Goal: Task Accomplishment & Management: Use online tool/utility

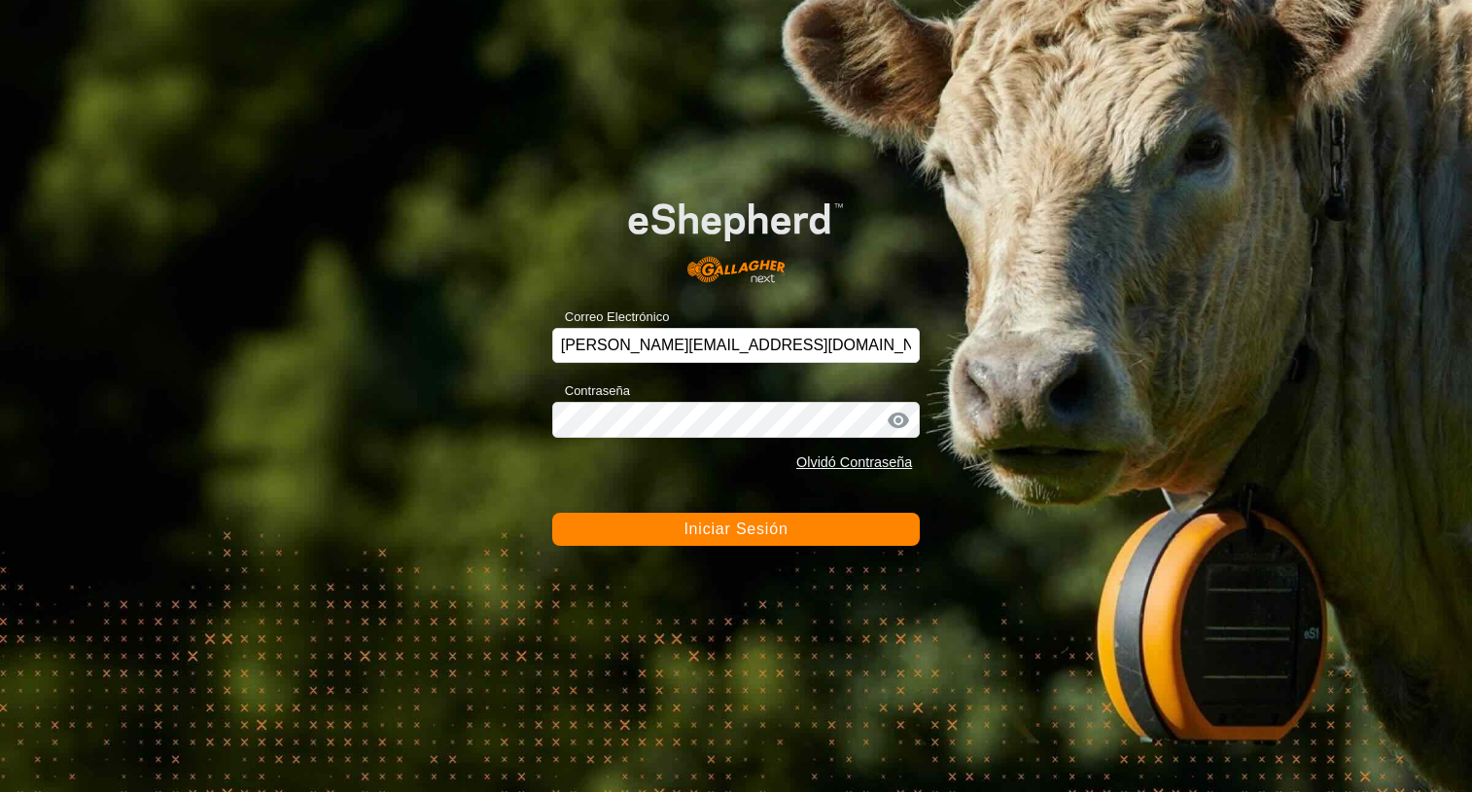
click at [798, 530] on button "Iniciar Sesión" at bounding box center [736, 528] width 369 height 33
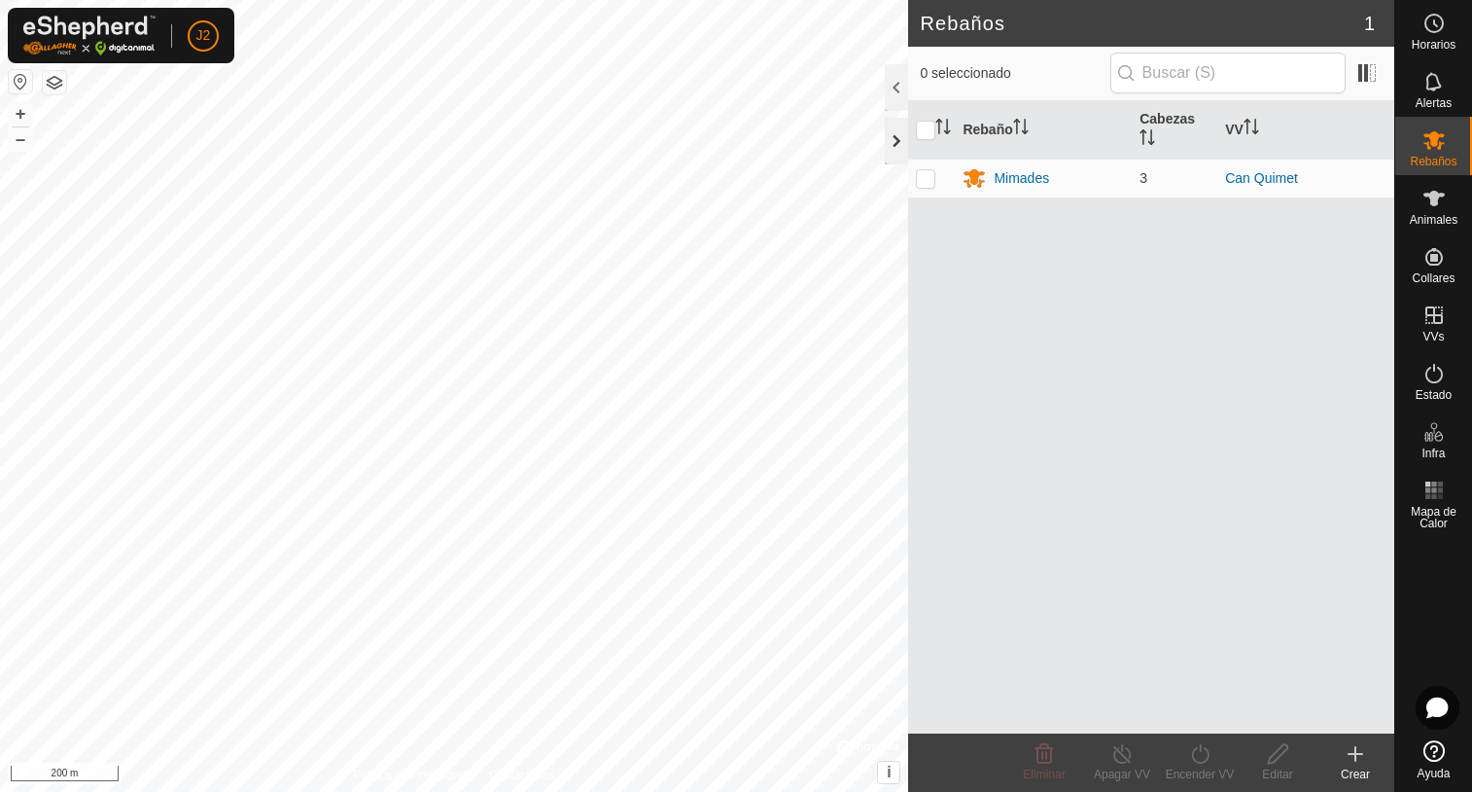
click at [888, 148] on div at bounding box center [896, 141] width 23 height 47
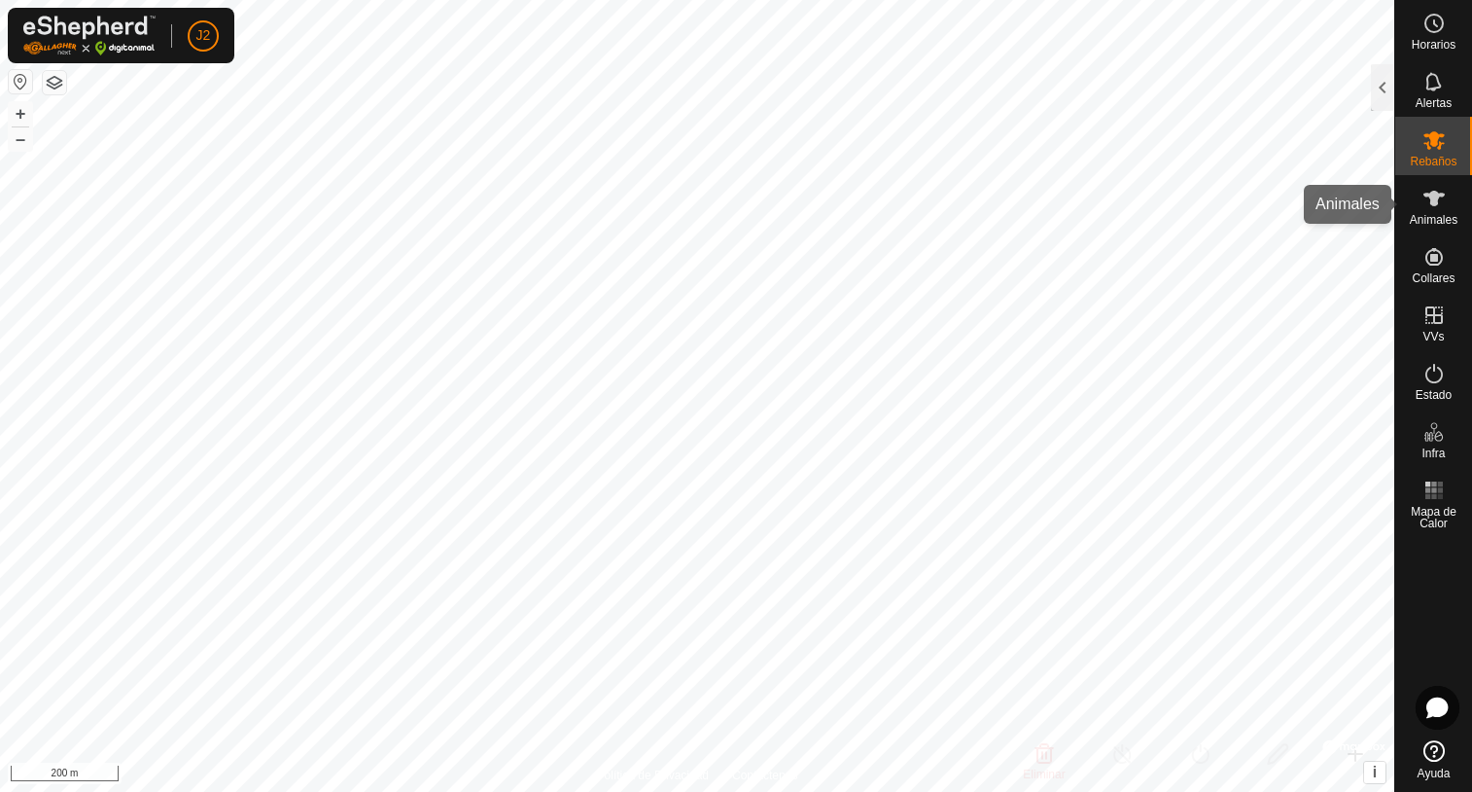
click at [1434, 212] on es-animals-svg-icon at bounding box center [1434, 198] width 35 height 31
click at [1377, 93] on div at bounding box center [1382, 87] width 23 height 47
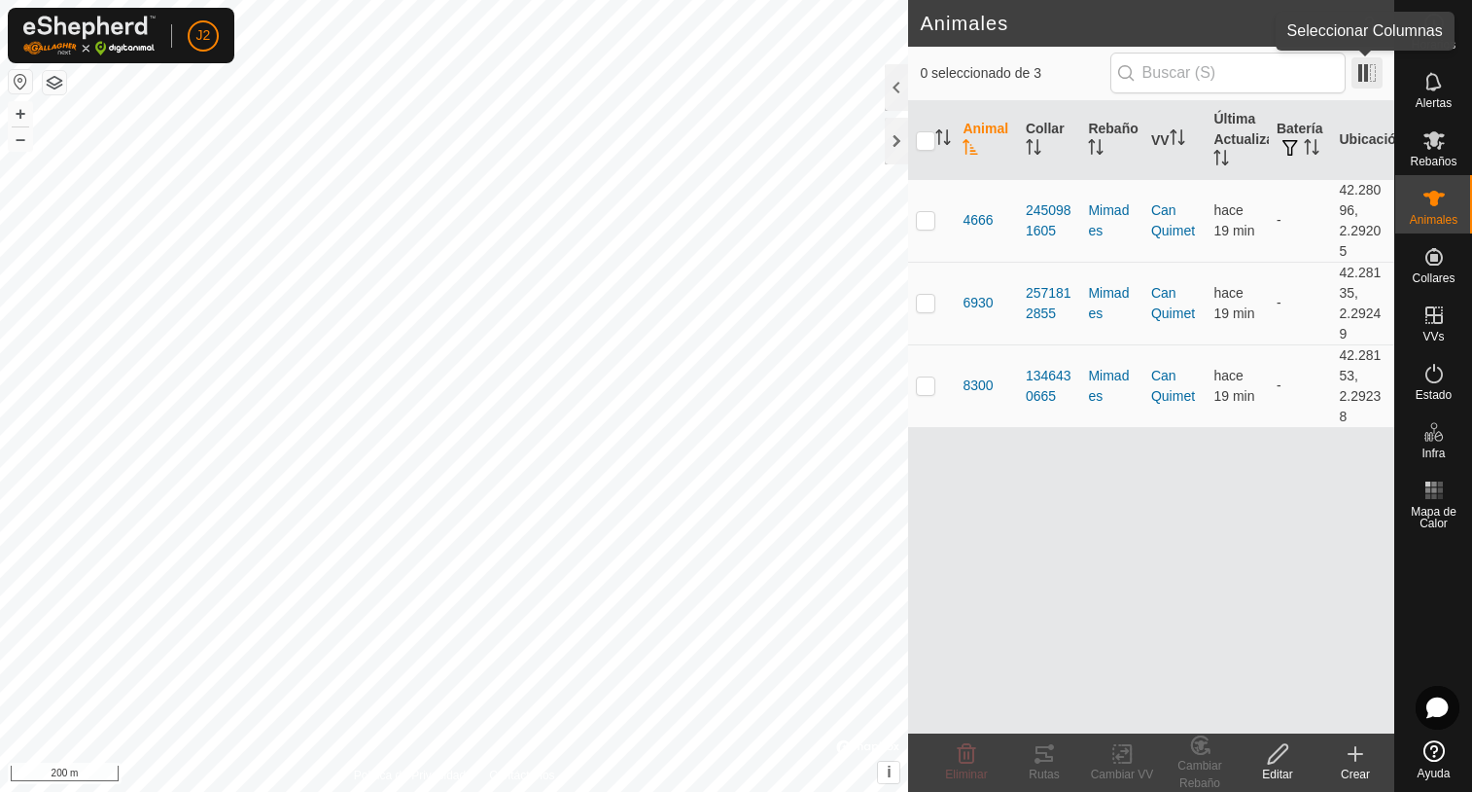
click at [1365, 75] on span at bounding box center [1367, 72] width 31 height 31
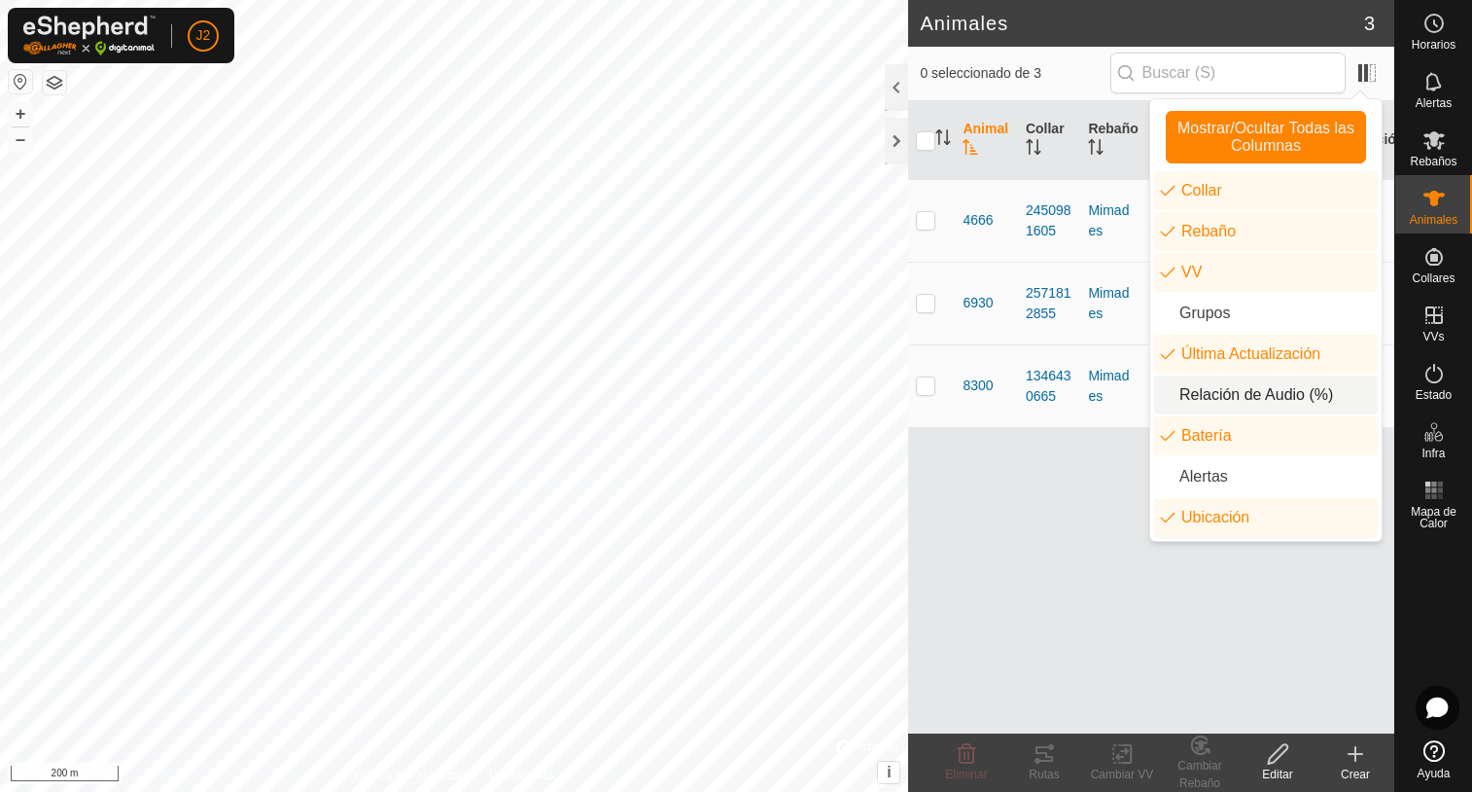
click at [1171, 398] on li "Relación de Audio (%)" at bounding box center [1266, 394] width 224 height 39
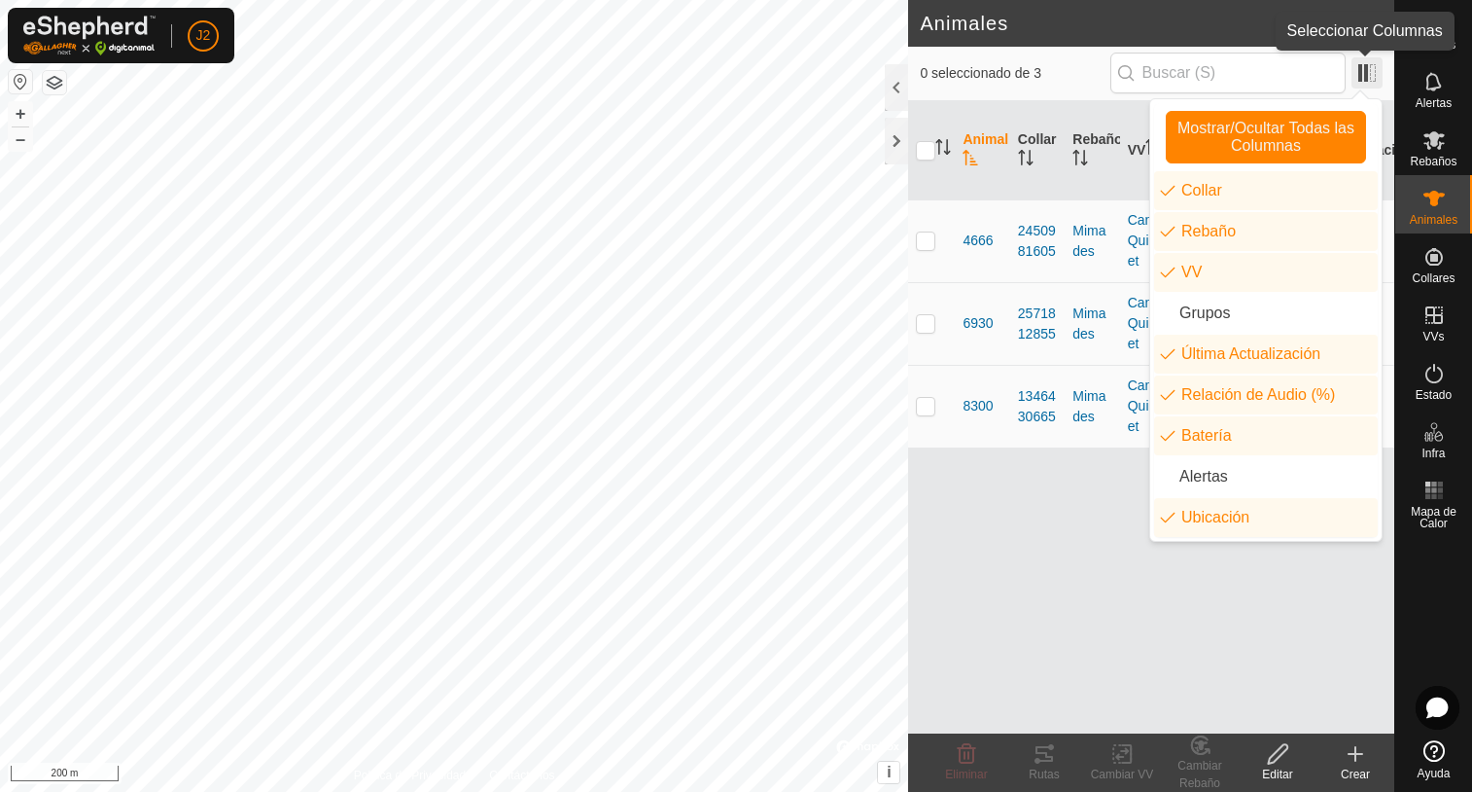
click at [1364, 76] on span at bounding box center [1367, 72] width 31 height 31
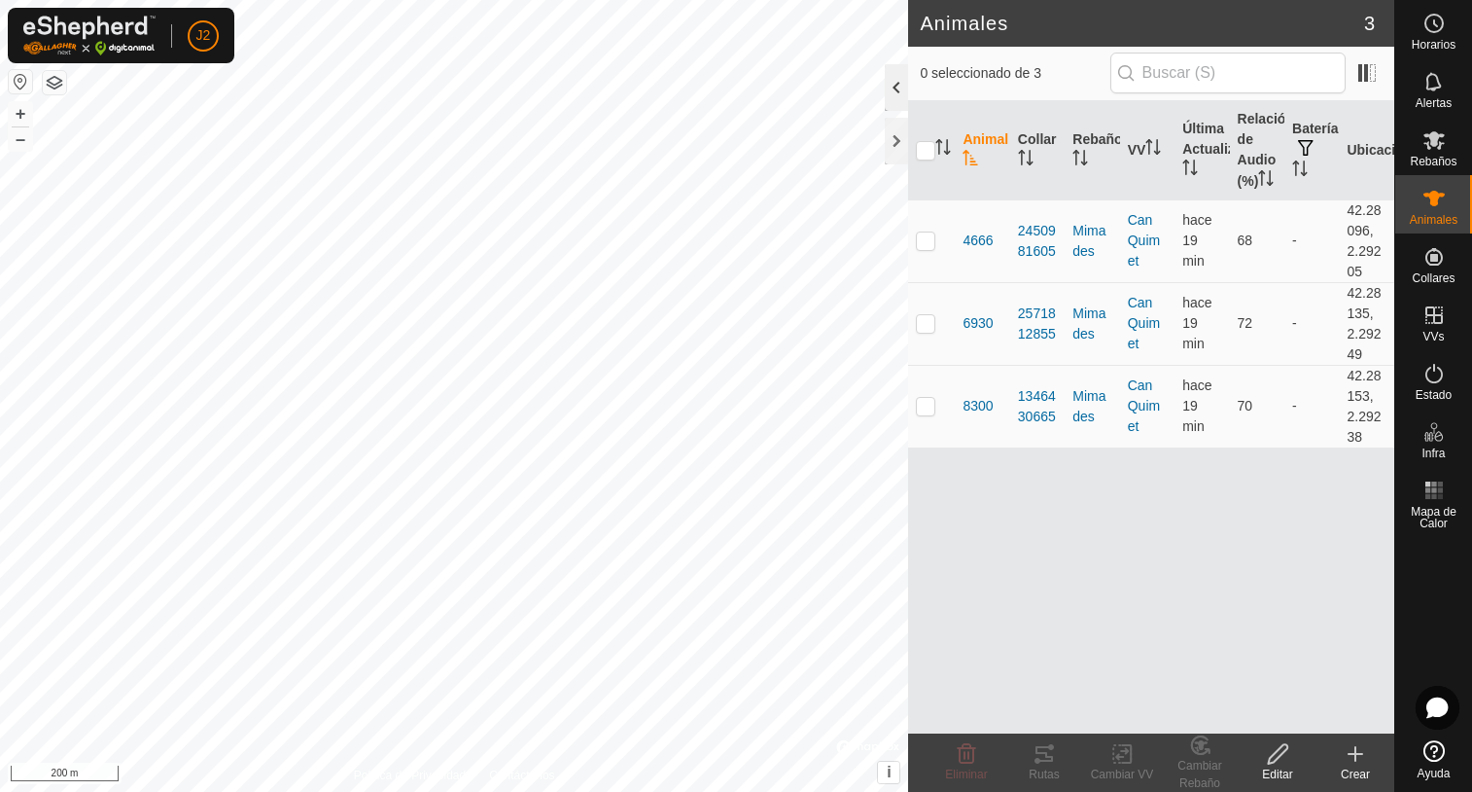
click at [900, 88] on div at bounding box center [896, 87] width 23 height 47
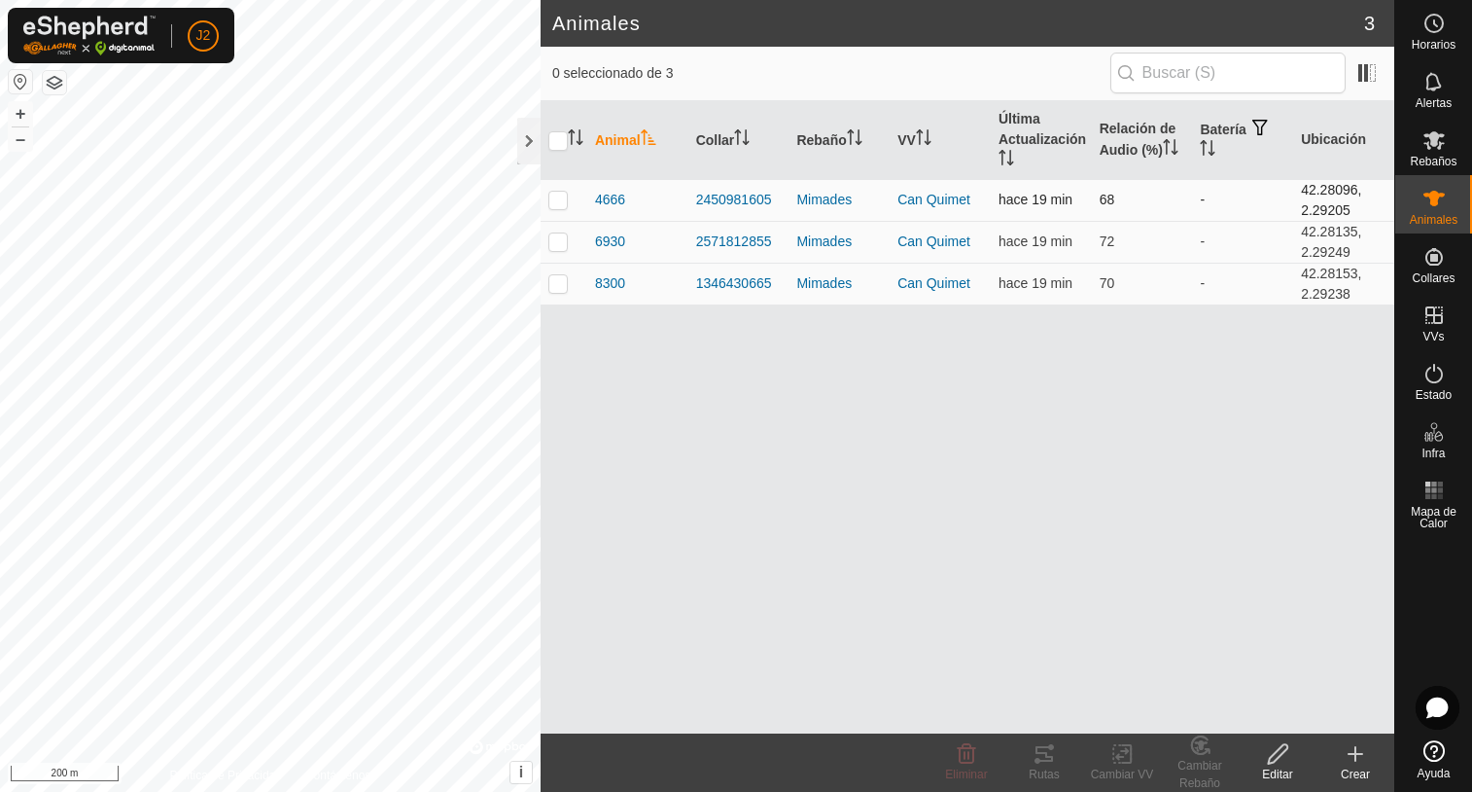
click at [558, 195] on p-checkbox at bounding box center [557, 200] width 19 height 16
checkbox input "true"
click at [1050, 761] on icon at bounding box center [1045, 754] width 18 height 16
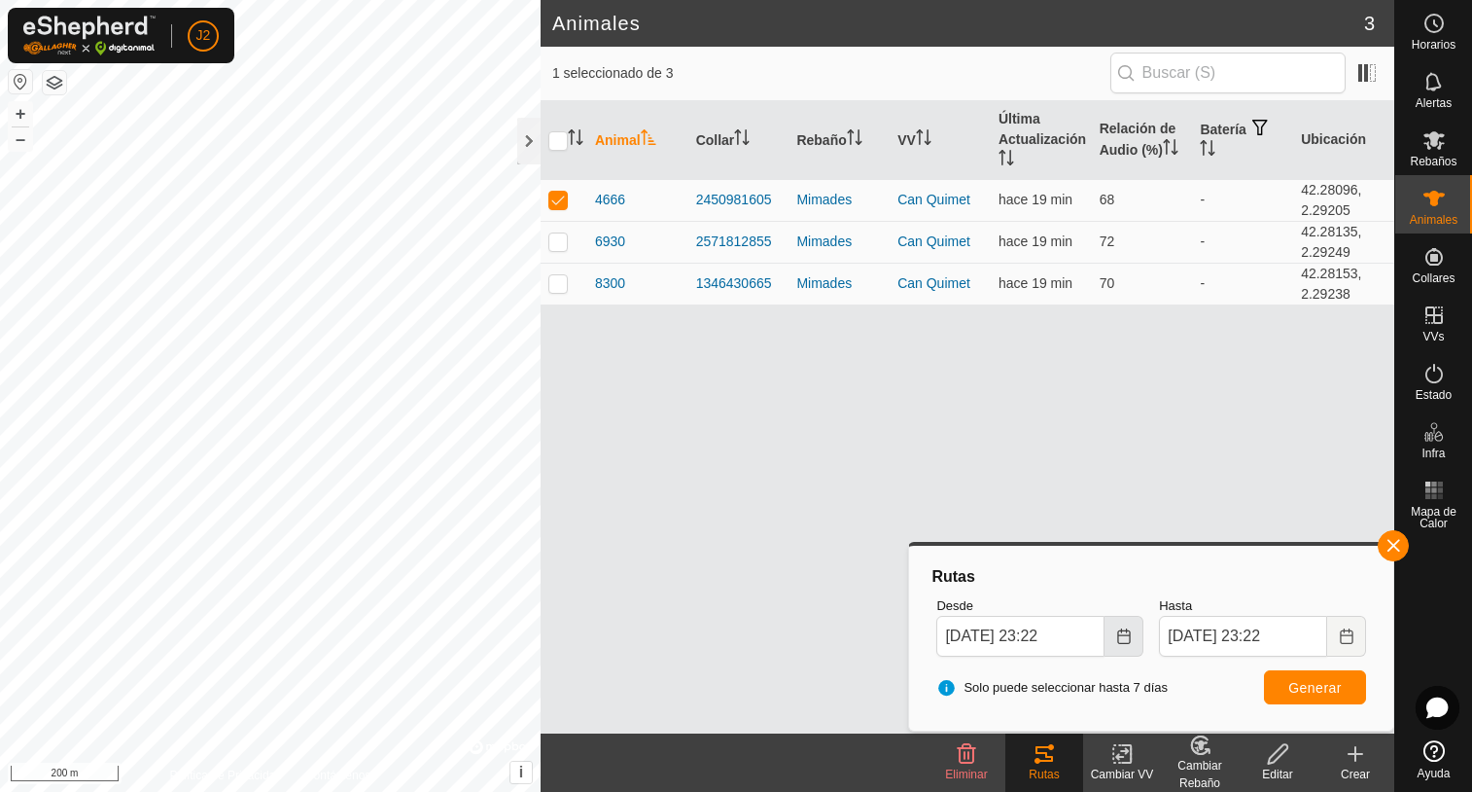
click at [1124, 638] on icon "Choose Date" at bounding box center [1124, 636] width 16 height 16
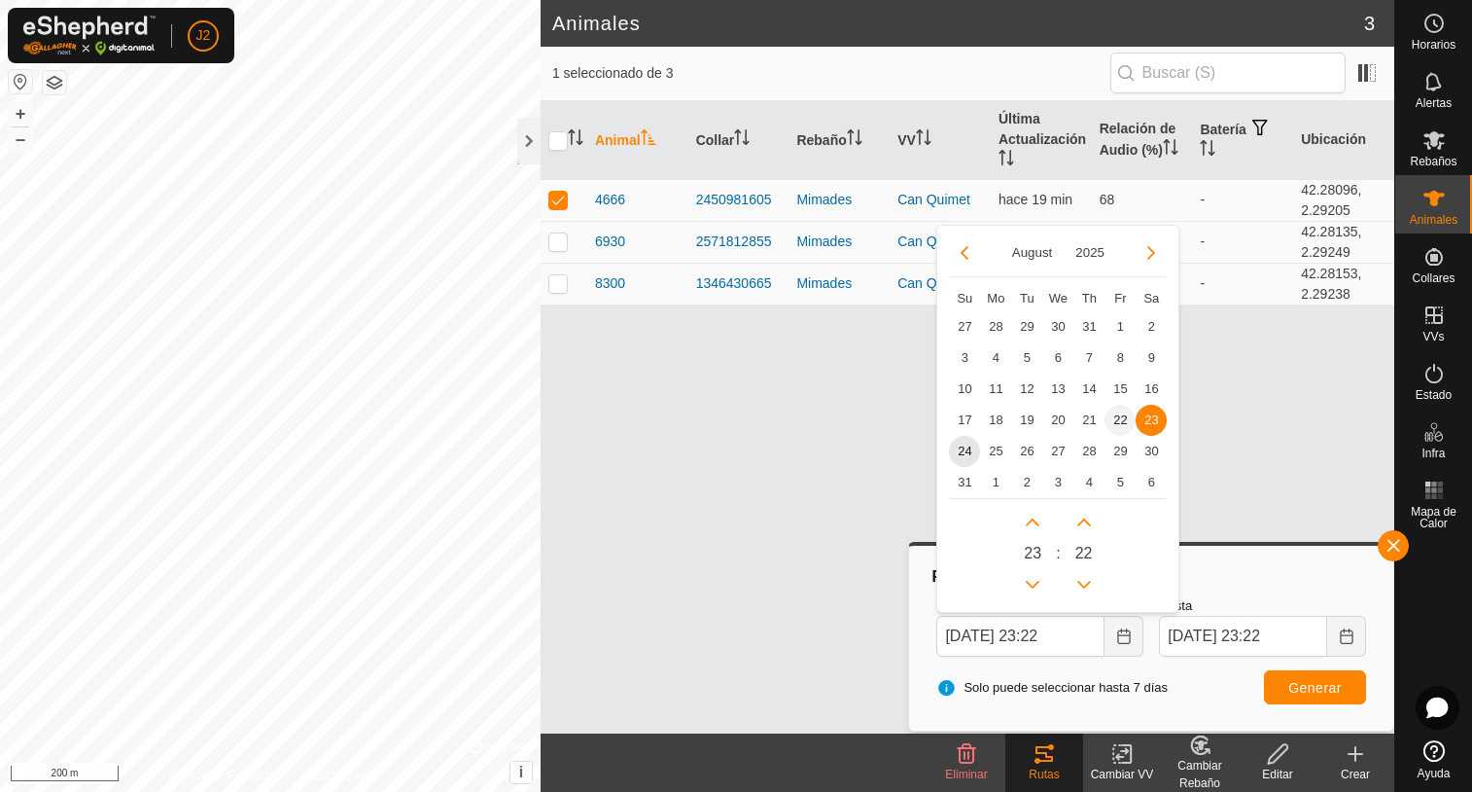
click at [1119, 419] on span "22" at bounding box center [1120, 420] width 31 height 31
type input "[DATE] 23:22"
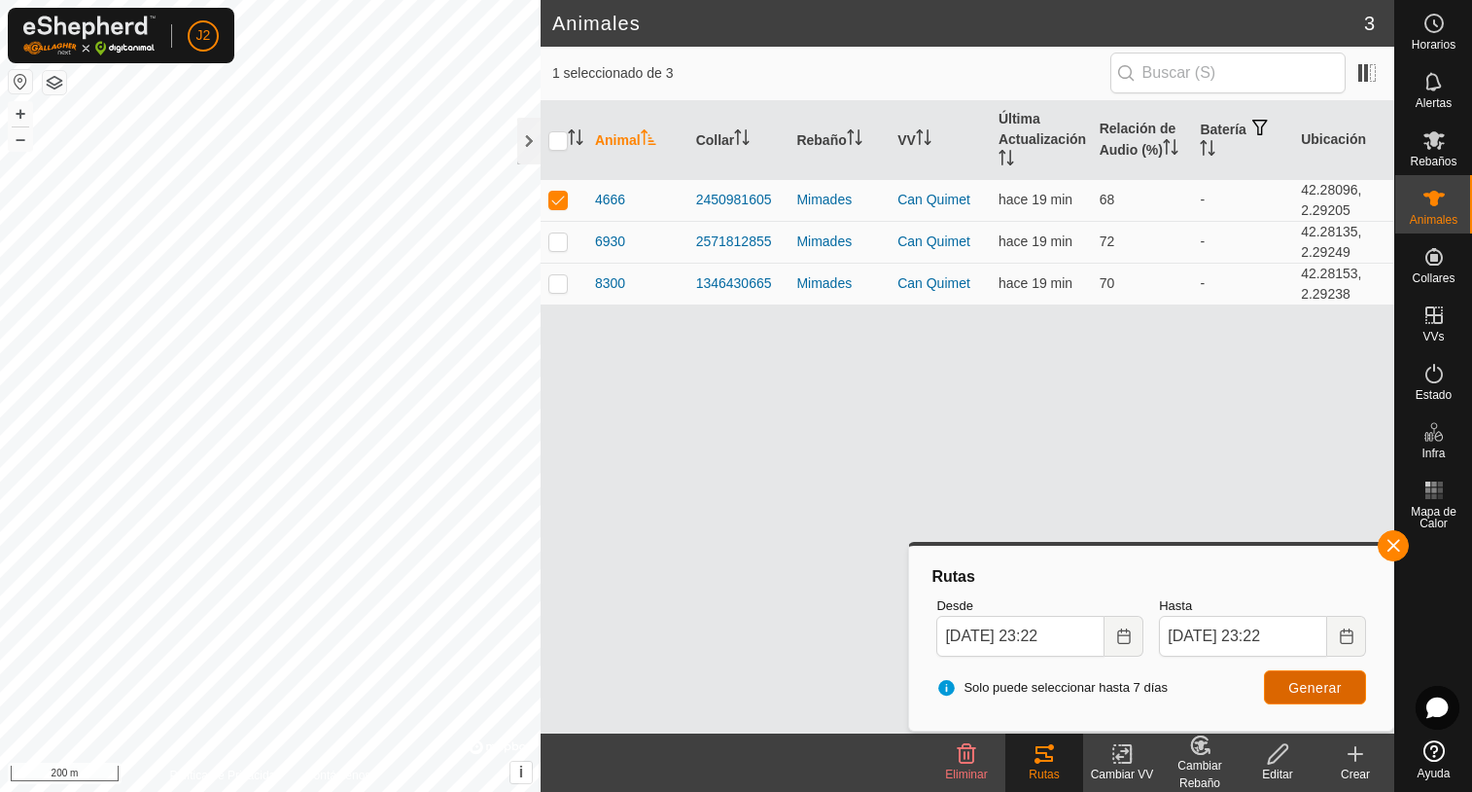
click at [1324, 685] on span "Generar" at bounding box center [1314, 688] width 53 height 16
click at [562, 240] on p-checkbox at bounding box center [557, 241] width 19 height 16
checkbox input "true"
click at [555, 190] on td at bounding box center [564, 200] width 47 height 42
checkbox input "false"
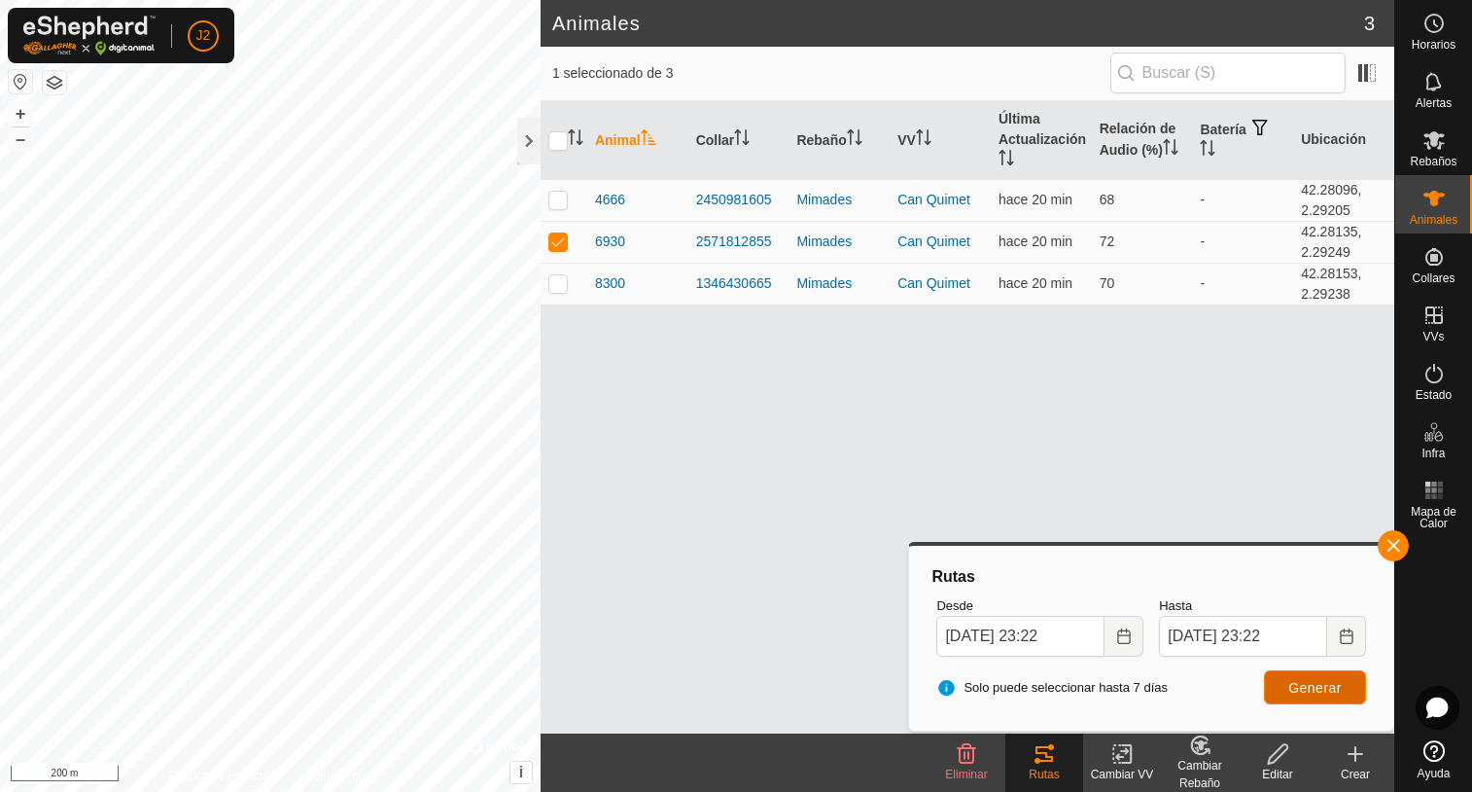
click at [1316, 682] on span "Generar" at bounding box center [1314, 688] width 53 height 16
click at [554, 282] on p-checkbox at bounding box center [557, 283] width 19 height 16
checkbox input "true"
click at [562, 234] on p-checkbox at bounding box center [557, 241] width 19 height 16
checkbox input "false"
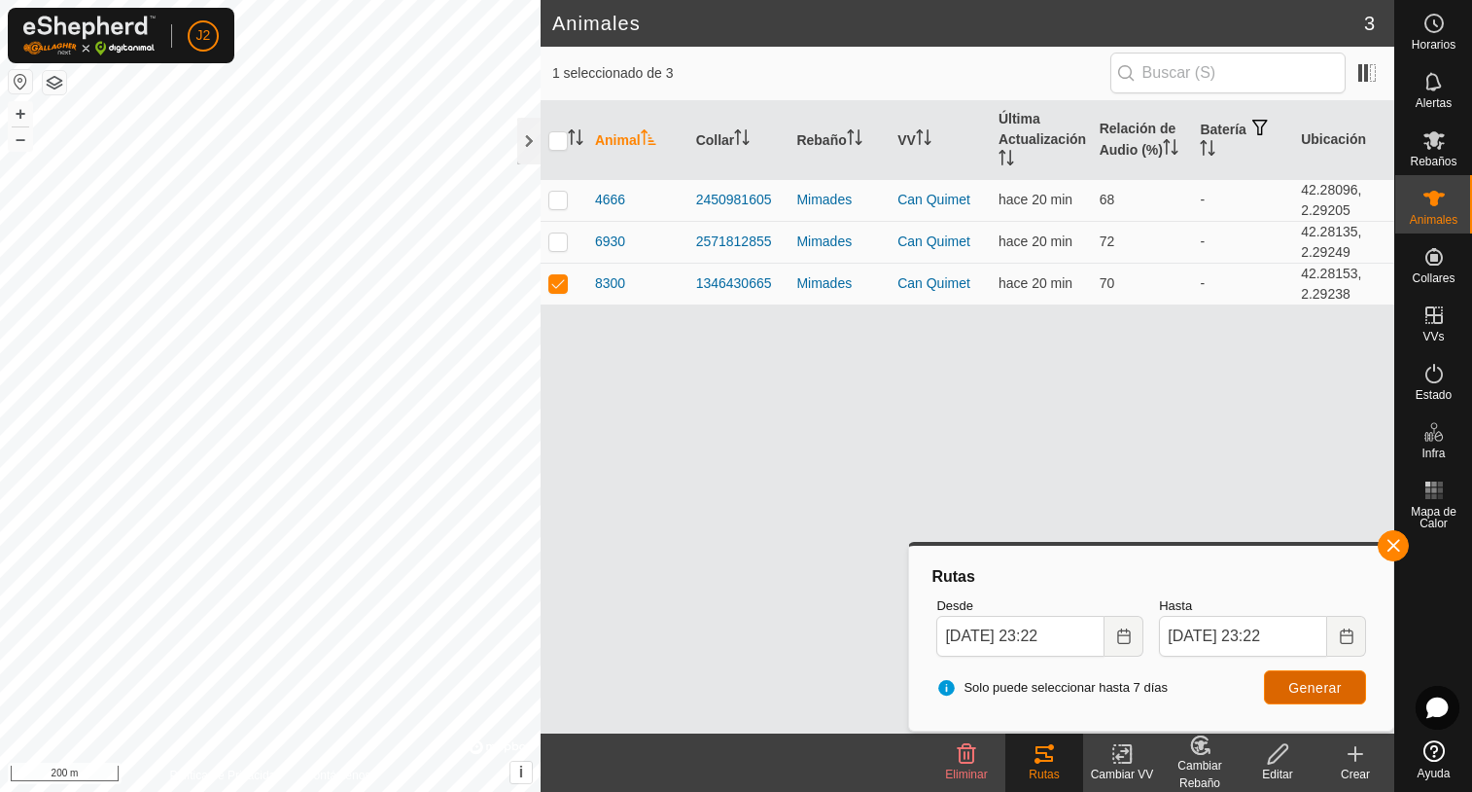
click at [1287, 681] on button "Generar" at bounding box center [1315, 687] width 102 height 34
click at [556, 289] on p-checkbox at bounding box center [557, 283] width 19 height 16
checkbox input "false"
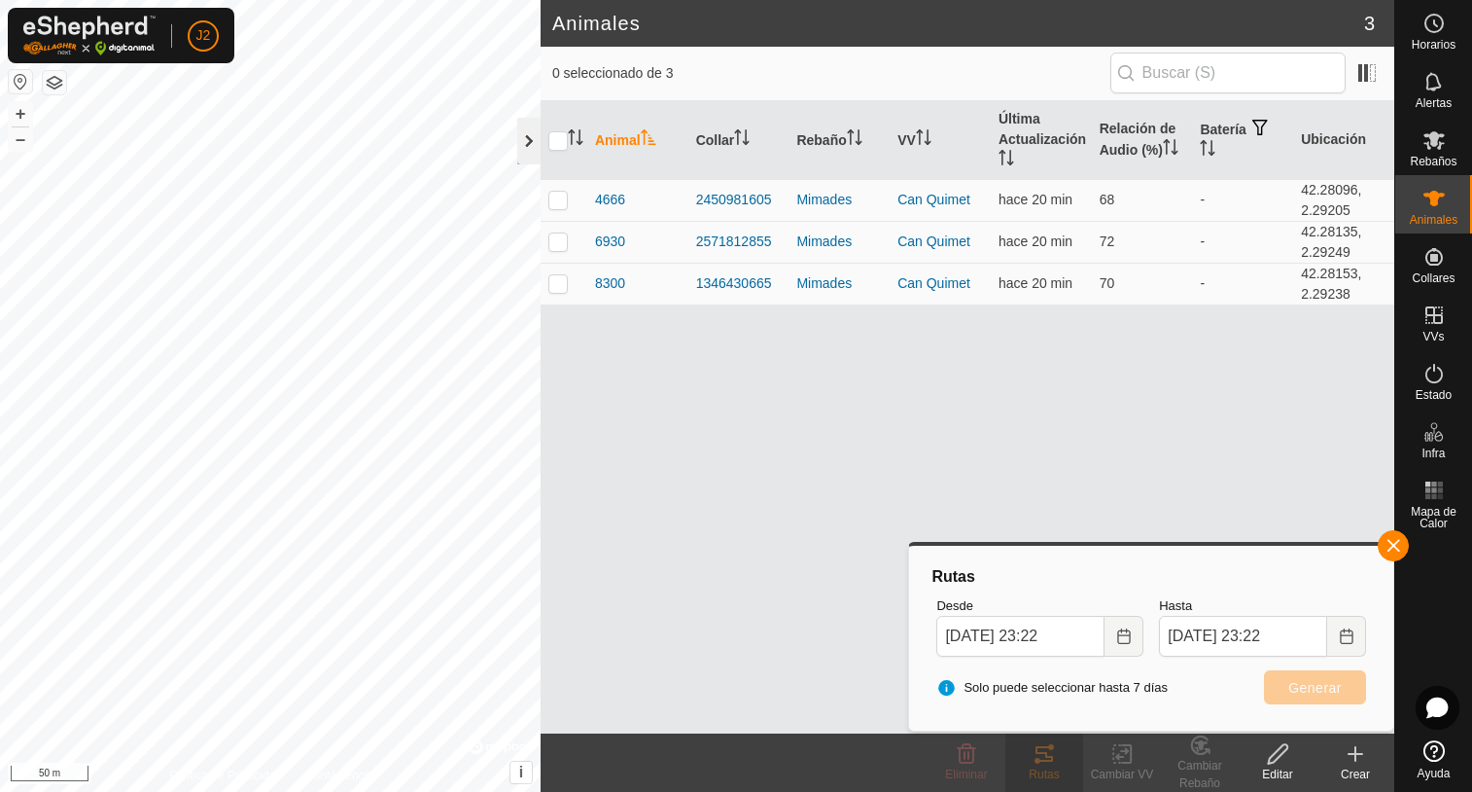
click at [524, 148] on div at bounding box center [528, 141] width 23 height 47
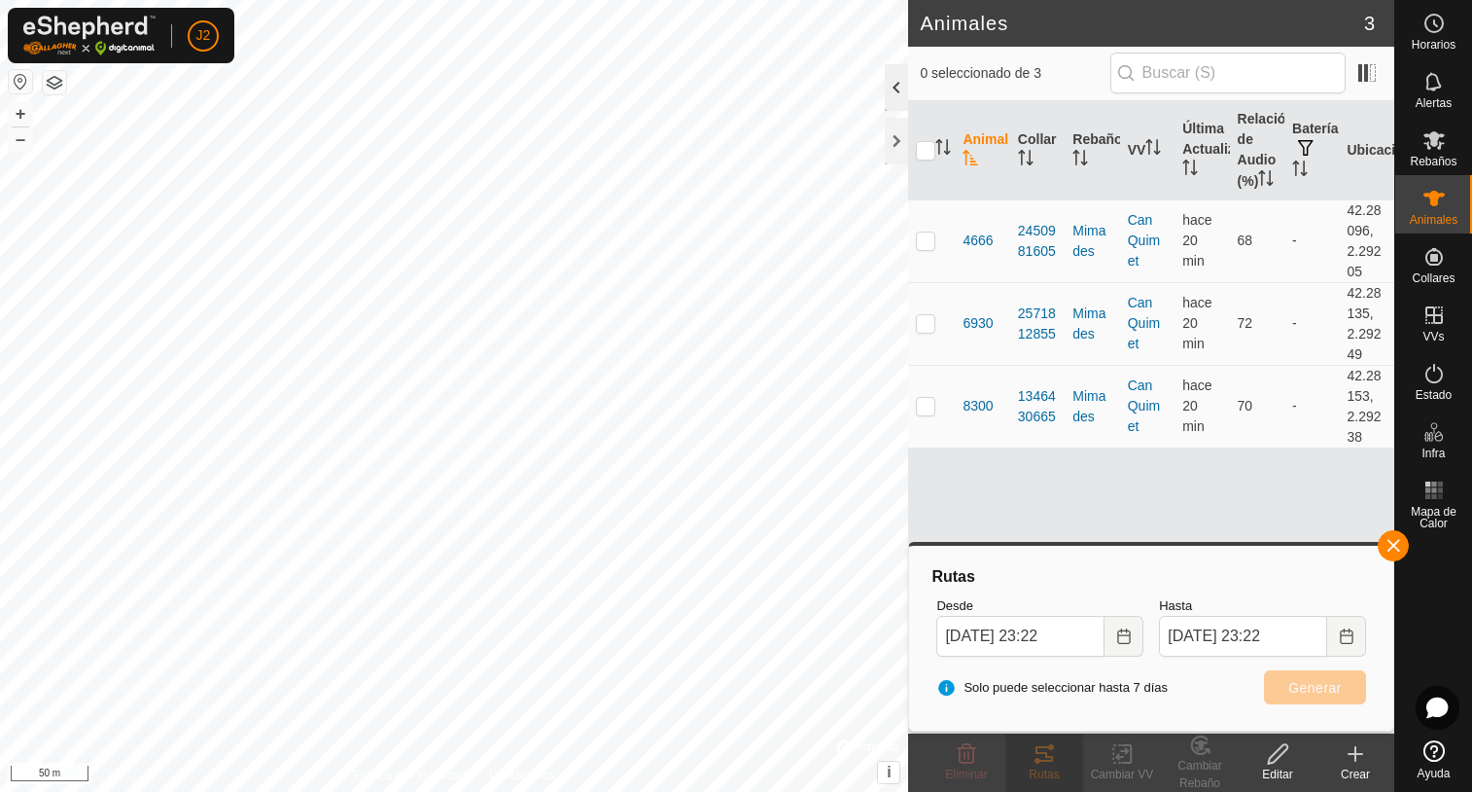
click at [900, 98] on div at bounding box center [896, 87] width 23 height 47
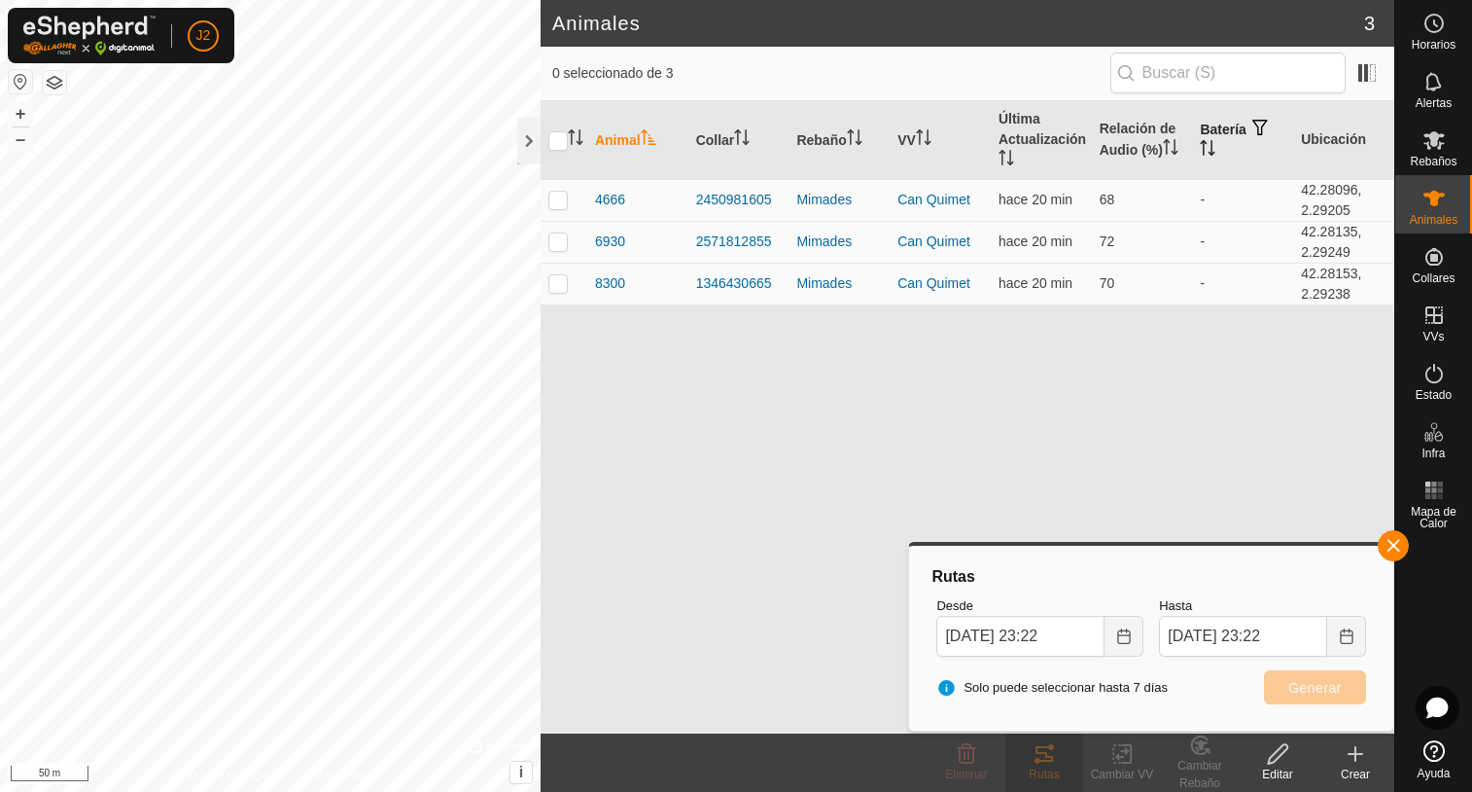
click at [1220, 127] on th "Batería" at bounding box center [1242, 140] width 101 height 79
click at [1204, 197] on td "-" at bounding box center [1242, 200] width 101 height 42
click at [1206, 238] on td "-" at bounding box center [1242, 242] width 101 height 42
click at [1360, 76] on span at bounding box center [1367, 72] width 31 height 31
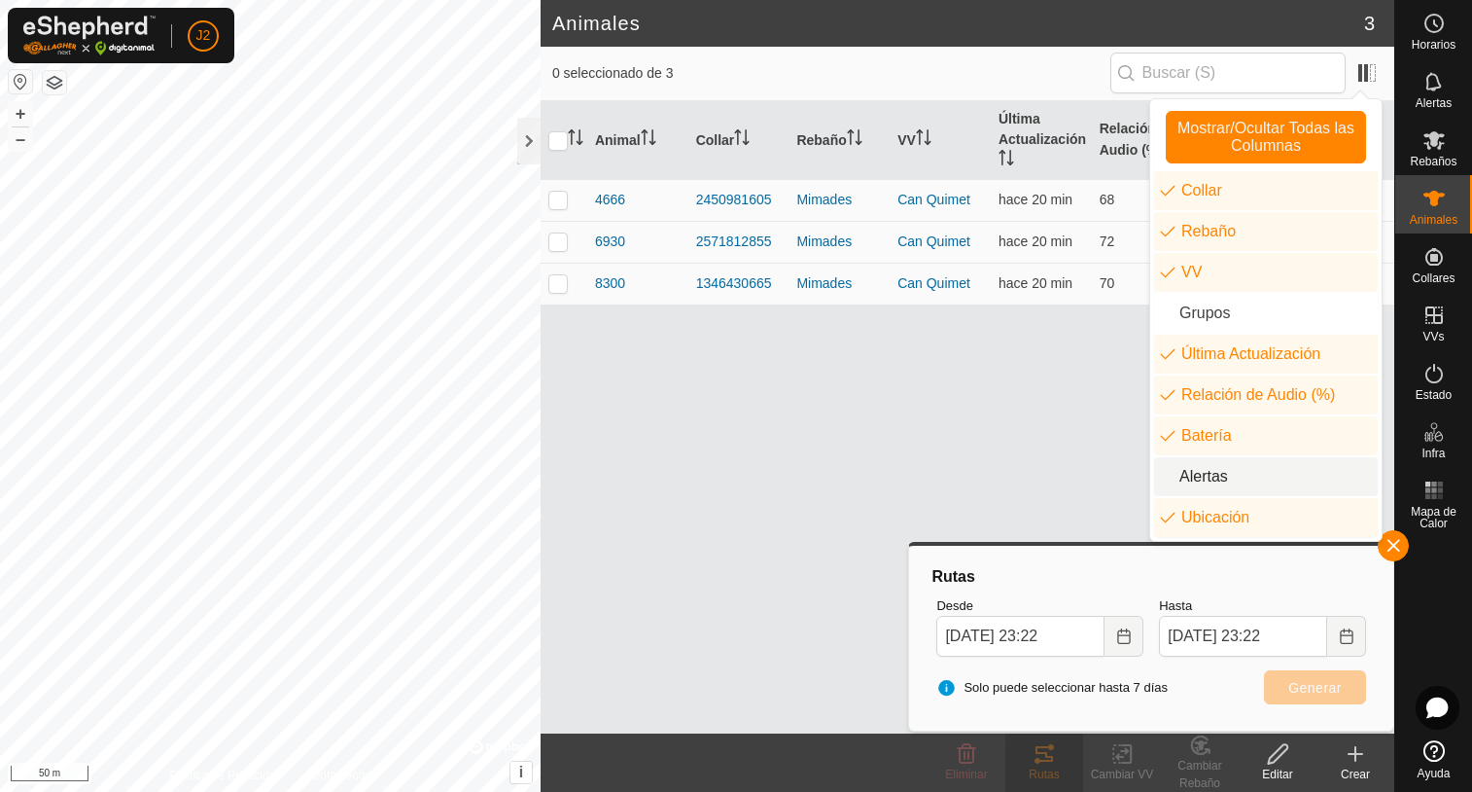
click at [1166, 479] on li "Alertas" at bounding box center [1266, 476] width 224 height 39
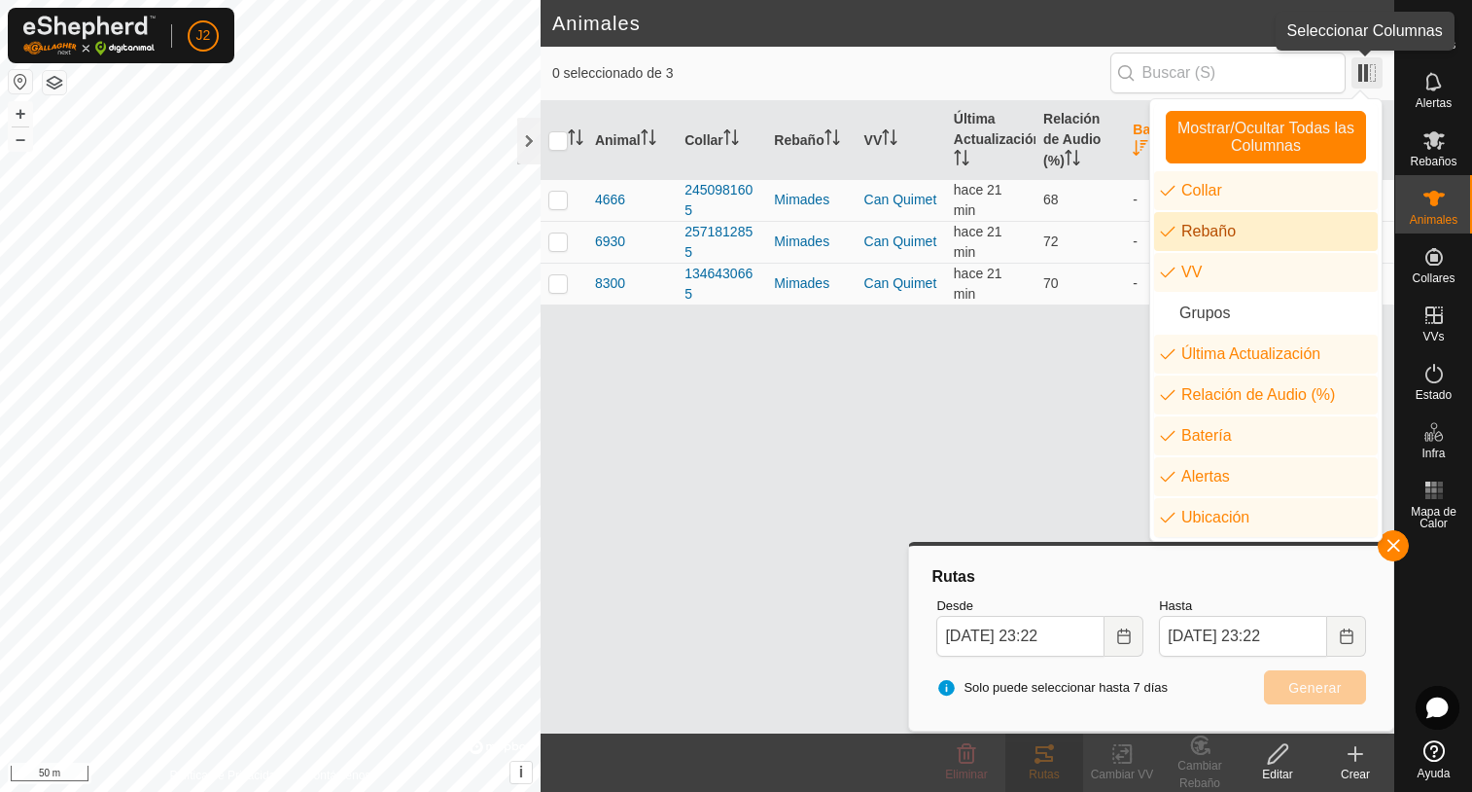
click at [1374, 72] on span at bounding box center [1367, 72] width 31 height 31
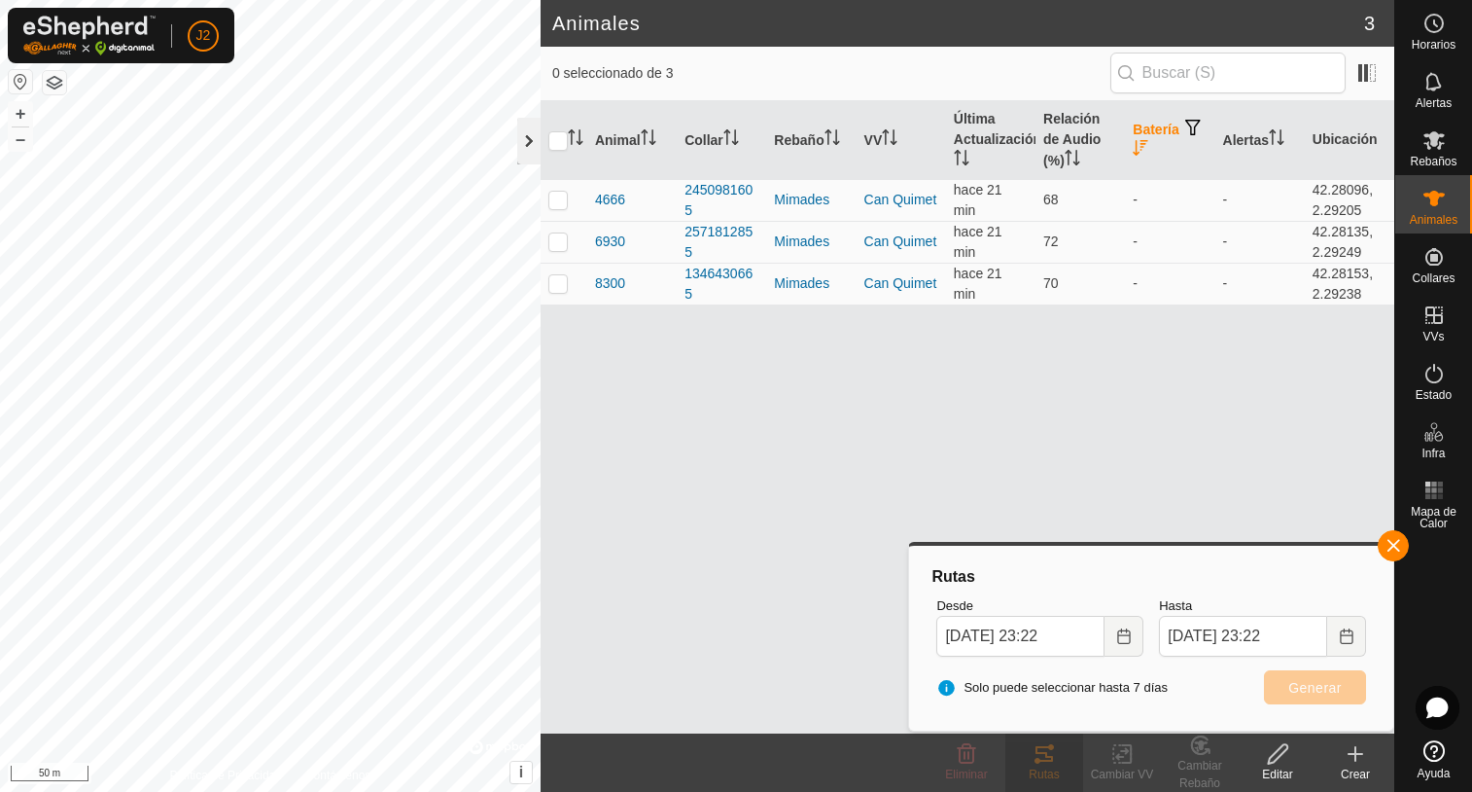
click at [528, 135] on div at bounding box center [528, 141] width 23 height 47
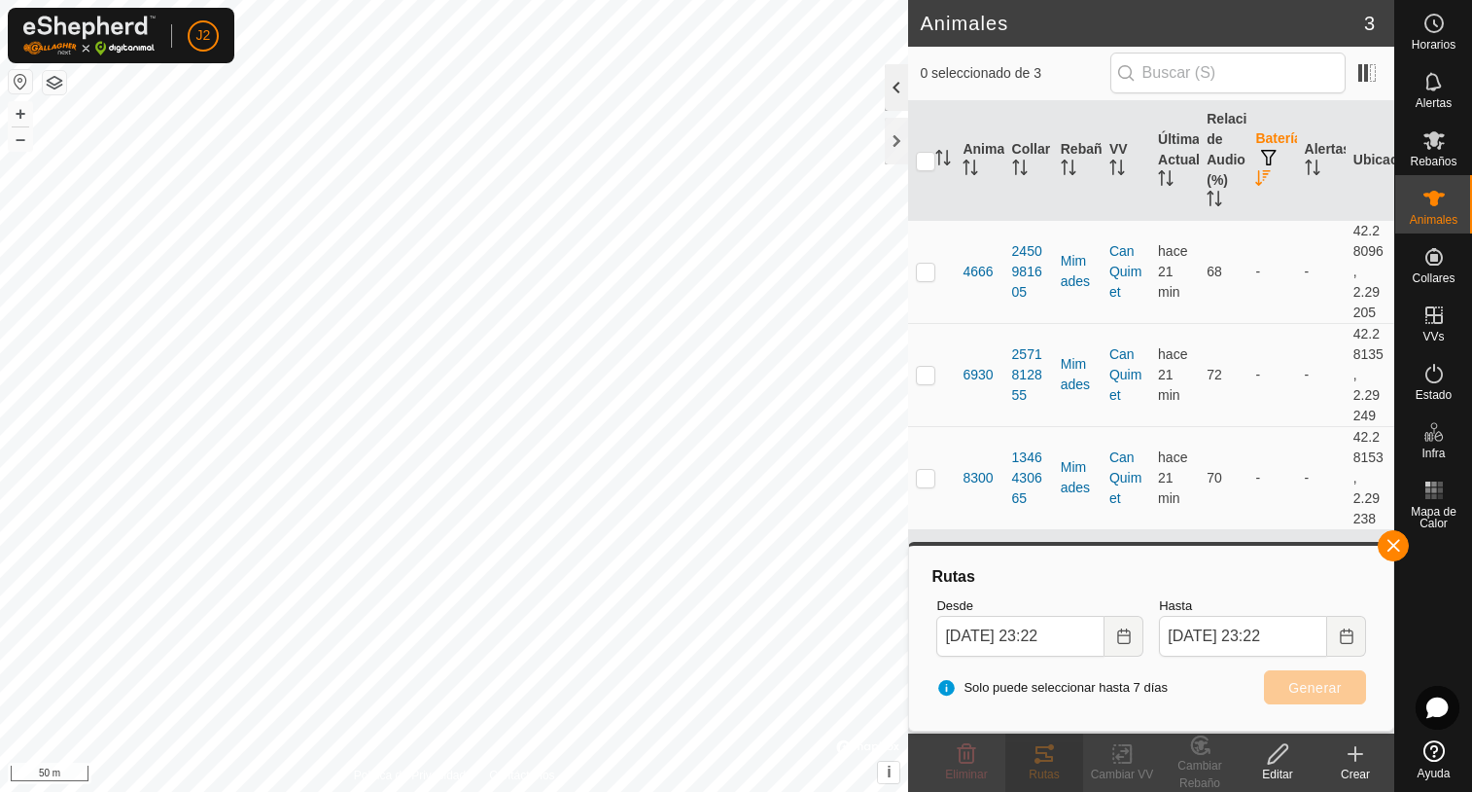
click at [889, 90] on div at bounding box center [896, 87] width 23 height 47
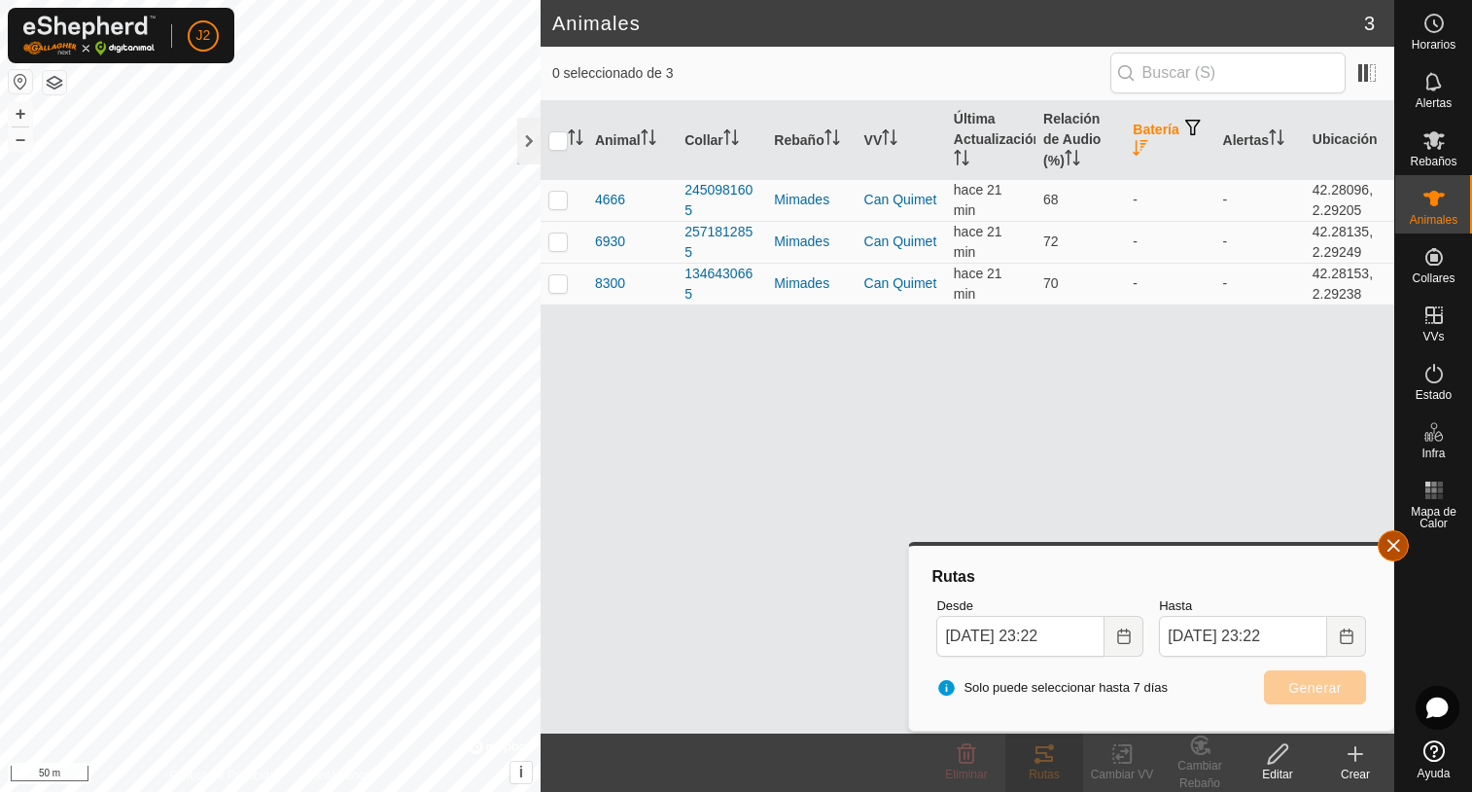
click at [1404, 546] on button "button" at bounding box center [1393, 545] width 31 height 31
